Goal: Task Accomplishment & Management: Use online tool/utility

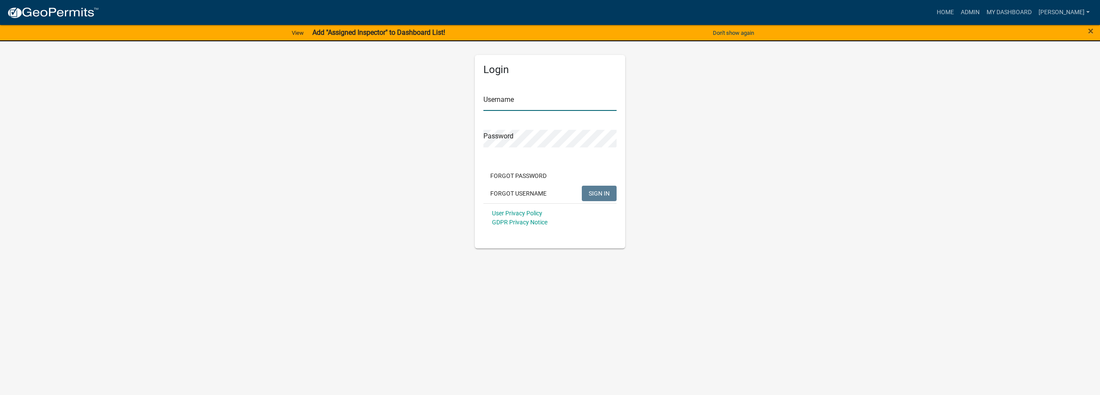
type input "[PERSON_NAME]"
drag, startPoint x: 597, startPoint y: 196, endPoint x: 654, endPoint y: 177, distance: 59.8
click at [598, 196] on span "SIGN IN" at bounding box center [599, 193] width 21 height 7
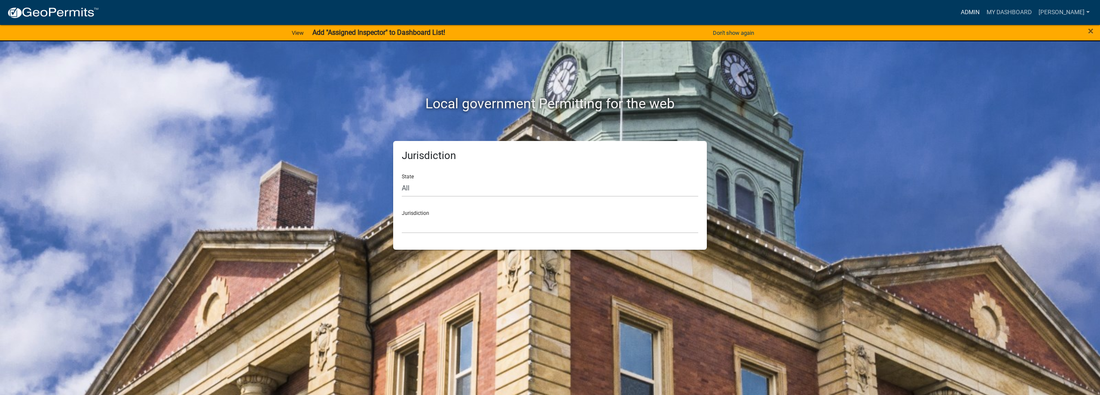
click at [983, 11] on link "Admin" at bounding box center [970, 12] width 26 height 16
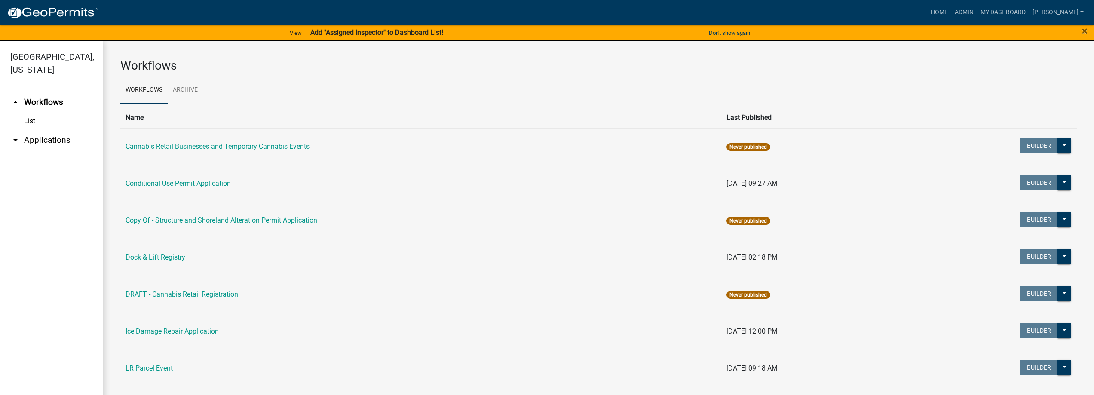
drag, startPoint x: 47, startPoint y: 134, endPoint x: 92, endPoint y: 140, distance: 45.1
click at [48, 134] on link "arrow_drop_down Applications" at bounding box center [51, 140] width 103 height 21
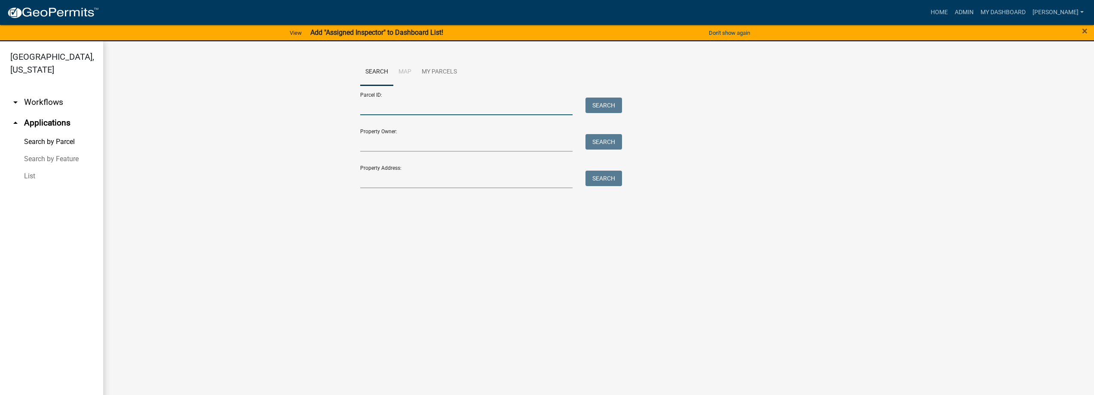
click at [388, 104] on input "Parcel ID:" at bounding box center [466, 107] width 213 height 18
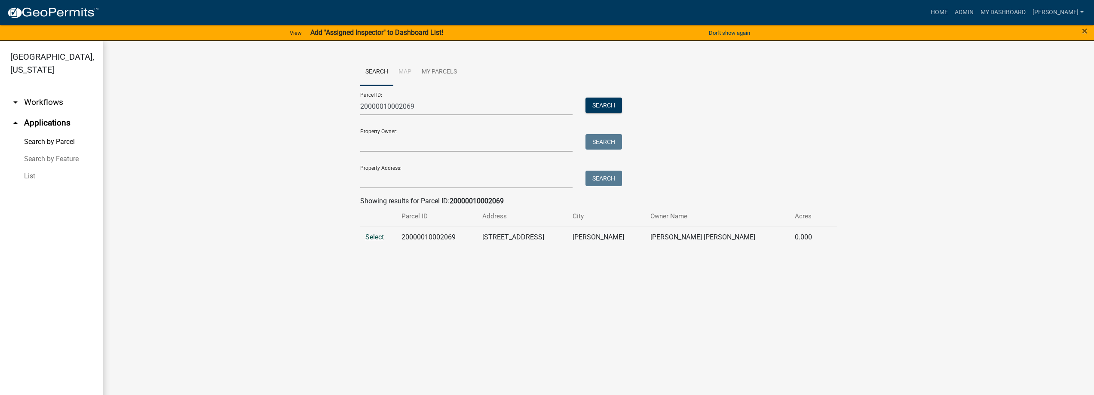
click at [367, 239] on span "Select" at bounding box center [374, 237] width 18 height 8
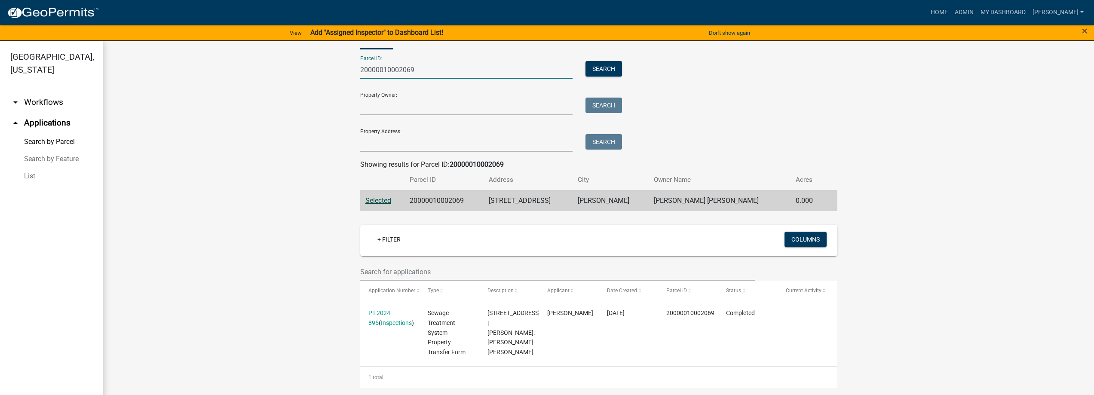
scroll to position [13, 0]
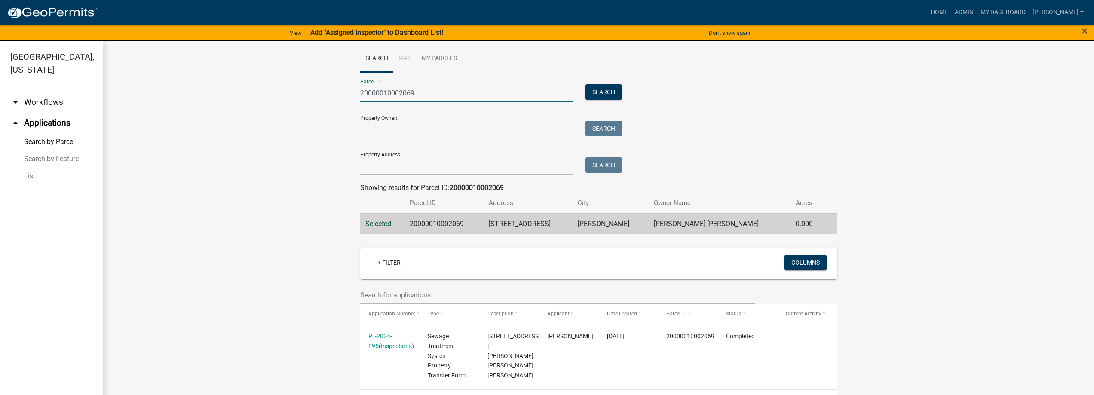
drag, startPoint x: 422, startPoint y: 72, endPoint x: 204, endPoint y: 43, distance: 220.6
click at [204, 43] on div "Search Map My Parcels Parcel ID: 20000010002069 Search Property Owner: Search P…" at bounding box center [598, 228] width 991 height 401
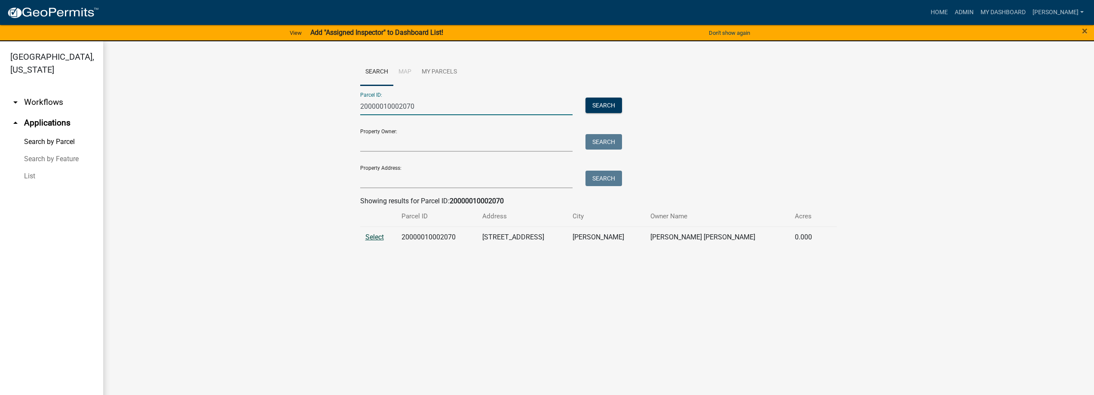
type input "20000010002070"
click at [368, 236] on span "Select" at bounding box center [374, 237] width 18 height 8
